Goal: Information Seeking & Learning: Learn about a topic

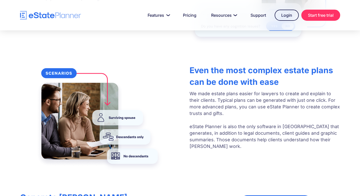
scroll to position [881, 0]
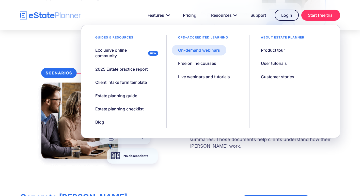
click at [193, 54] on link "On-demand webinars" at bounding box center [199, 50] width 55 height 11
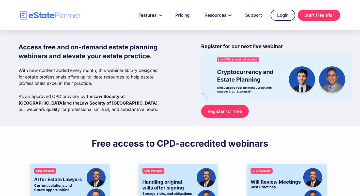
scroll to position [6, 0]
click at [226, 81] on img at bounding box center [275, 76] width 149 height 49
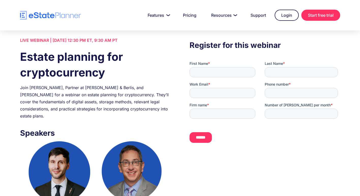
scroll to position [13, 0]
